Goal: Task Accomplishment & Management: Use online tool/utility

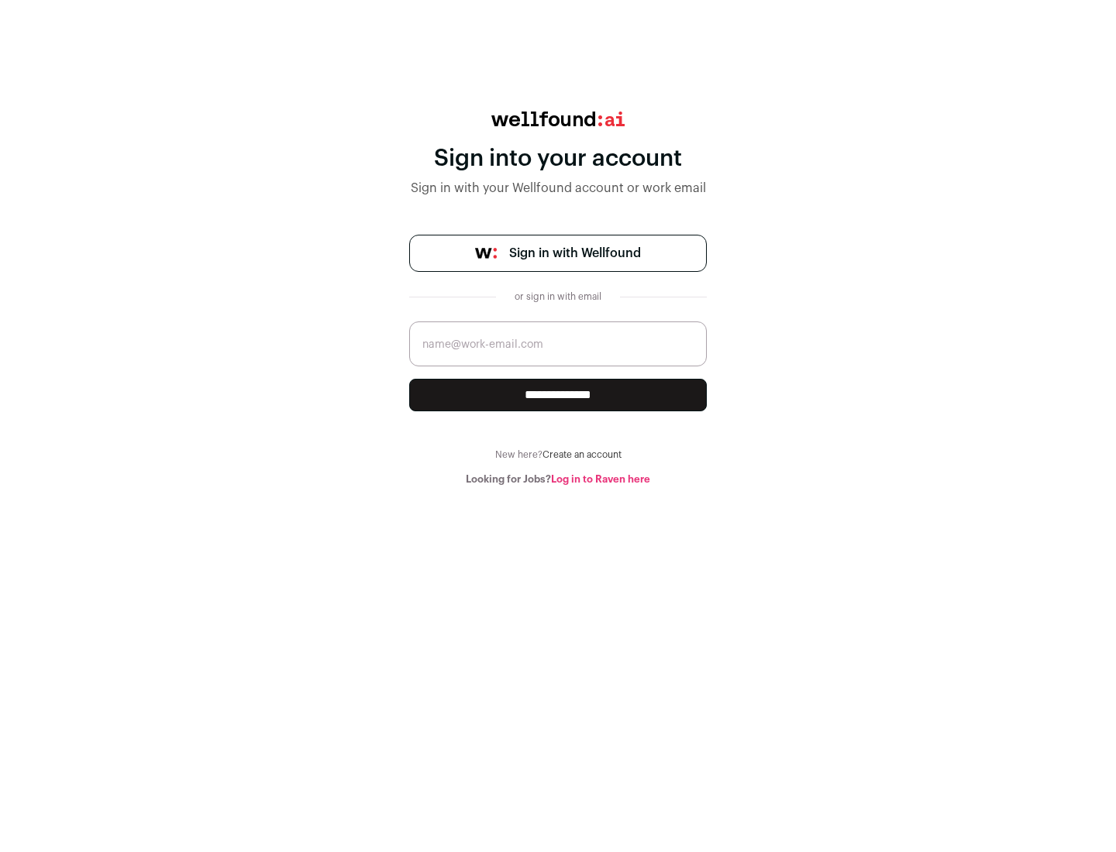
click at [574, 253] on span "Sign in with Wellfound" at bounding box center [575, 253] width 132 height 19
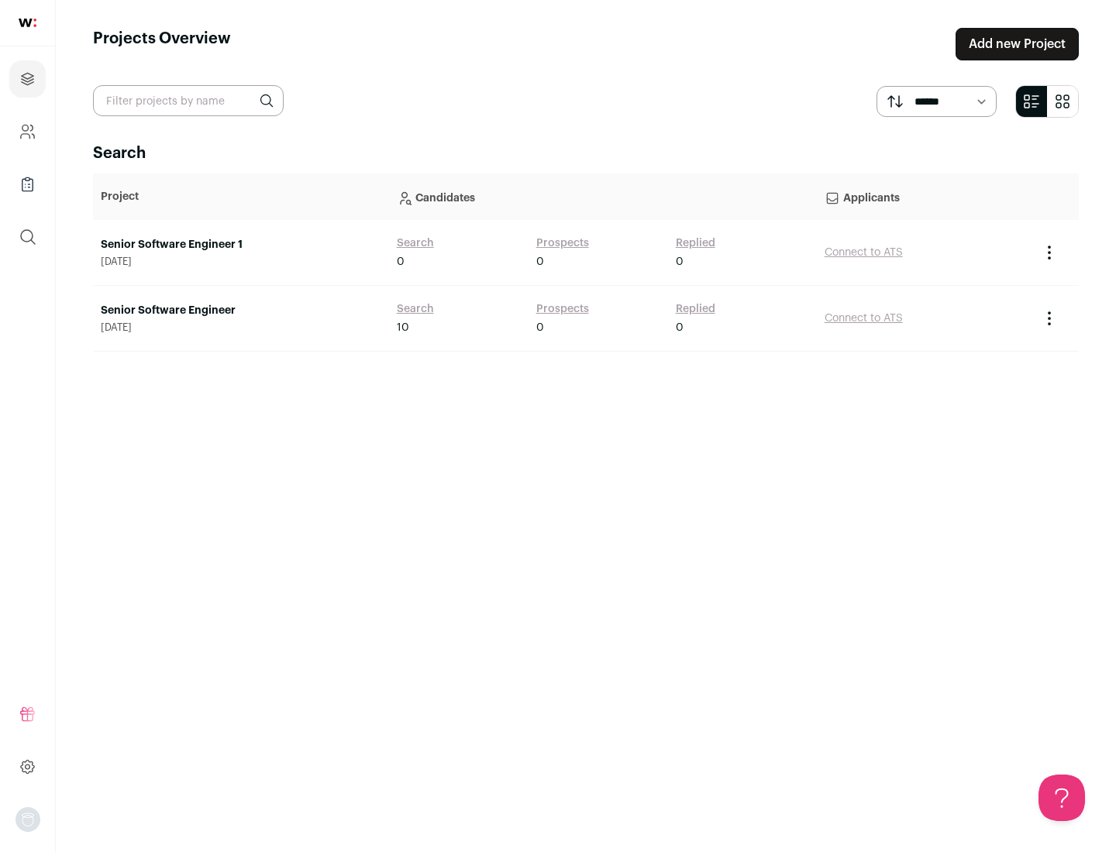
click at [240, 311] on link "Senior Software Engineer" at bounding box center [241, 310] width 281 height 15
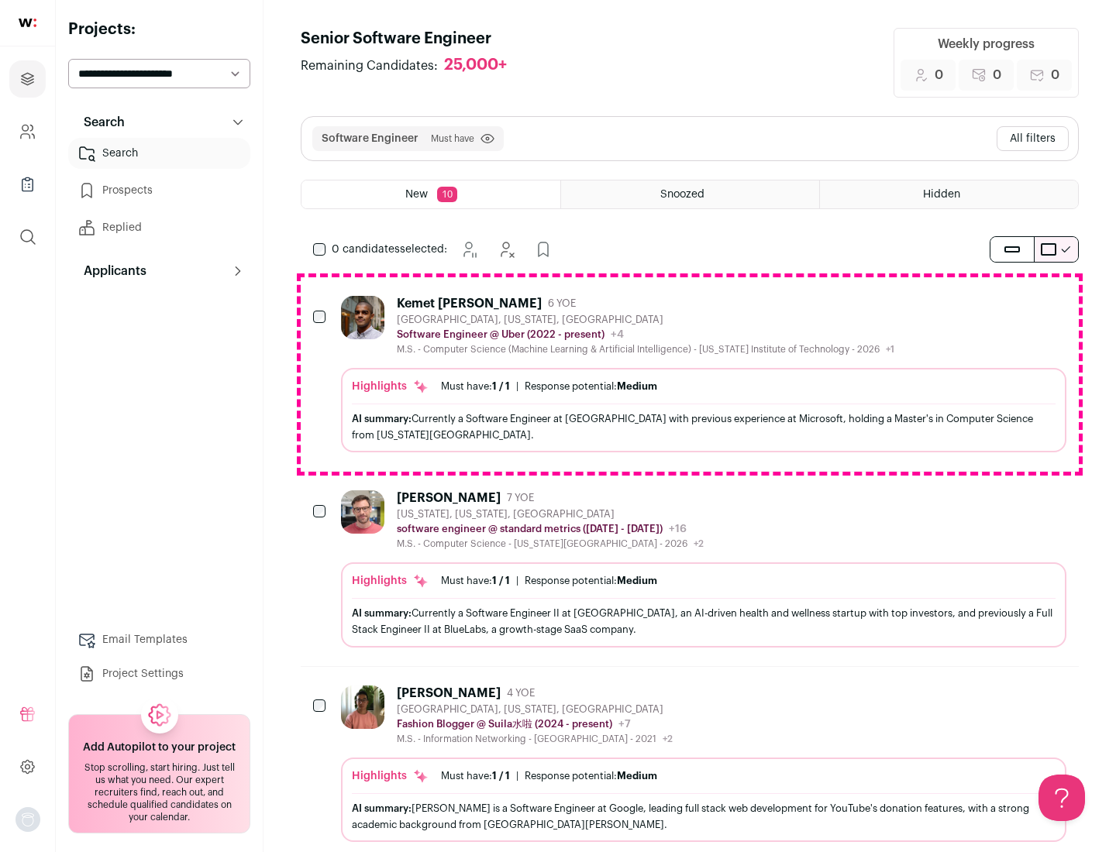
click at [690, 374] on div "Highlights Must have: 1 / 1 How many must haves have been fulfilled? | Response…" at bounding box center [703, 410] width 725 height 84
